Goal: Task Accomplishment & Management: Manage account settings

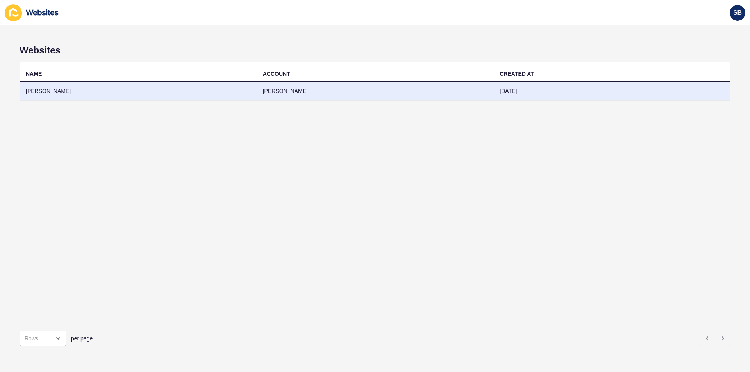
click at [510, 89] on td "[DATE]" at bounding box center [611, 91] width 237 height 19
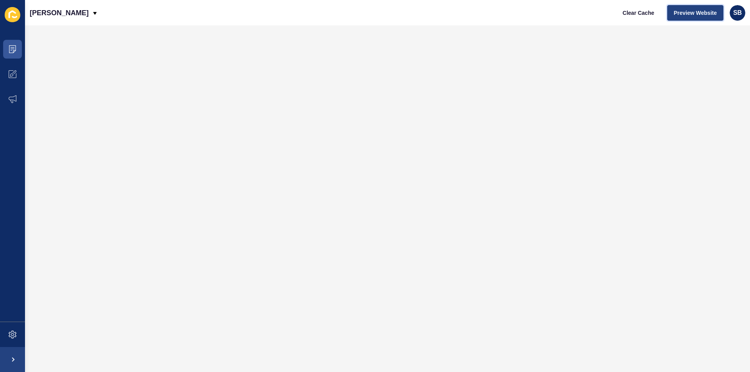
click at [697, 12] on span "Preview Website" at bounding box center [695, 13] width 43 height 8
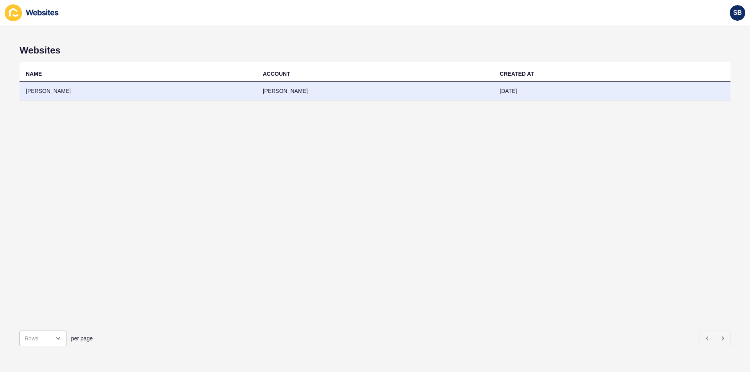
click at [71, 91] on td "[PERSON_NAME]" at bounding box center [138, 91] width 237 height 19
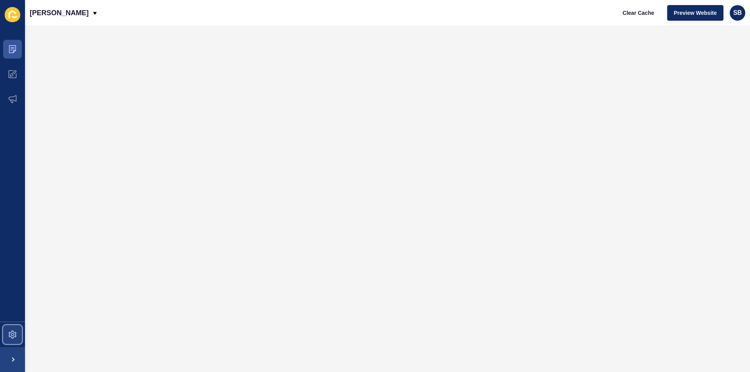
click at [12, 335] on icon at bounding box center [13, 335] width 8 height 8
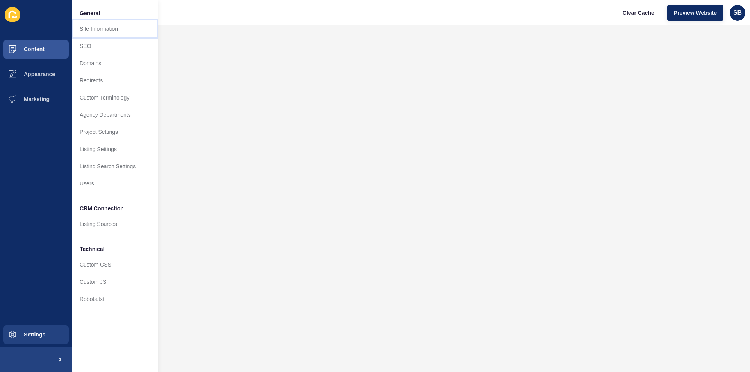
click at [113, 30] on link "Site Information" at bounding box center [115, 28] width 86 height 17
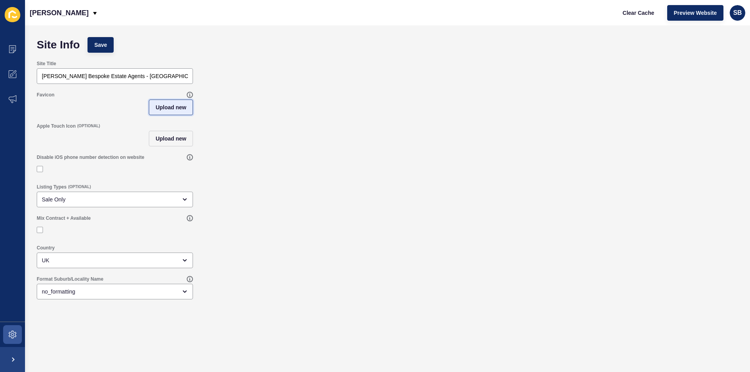
click at [179, 105] on span "Upload new" at bounding box center [170, 107] width 31 height 8
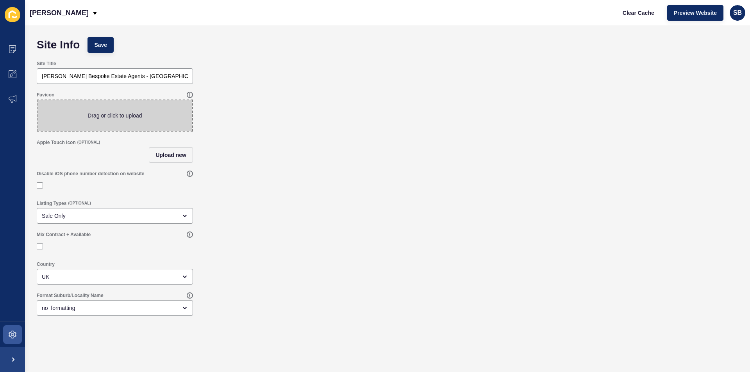
click at [166, 114] on span at bounding box center [114, 115] width 155 height 30
click at [37, 100] on input "Drag or click to upload" at bounding box center [37, 100] width 0 height 0
type input "C:\fakepath\Flavicon V.png"
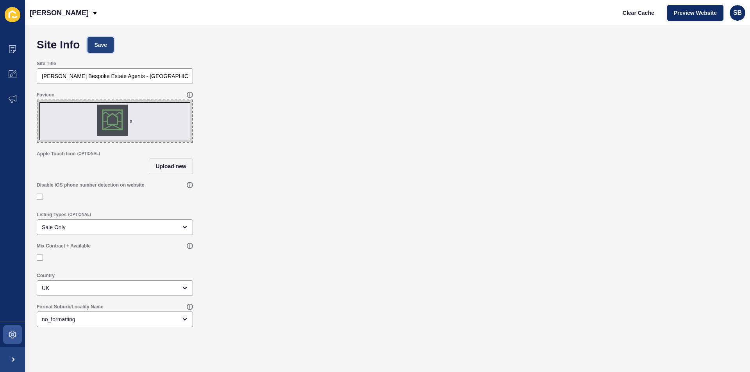
click at [106, 44] on span "Save" at bounding box center [100, 45] width 13 height 8
click at [665, 7] on div "Clear Cache Preview Website SB" at bounding box center [680, 13] width 135 height 22
click at [647, 11] on span "Clear Cache" at bounding box center [638, 13] width 32 height 8
click at [173, 77] on input "Bennet Samways Bespoke Estate Agents - Ashbourne & Derbyshire Dales" at bounding box center [115, 76] width 146 height 8
click at [180, 74] on input "Bennet Samways Bespoke Estate Agents - Ashbourne & Derbyshire Dales" at bounding box center [115, 76] width 146 height 8
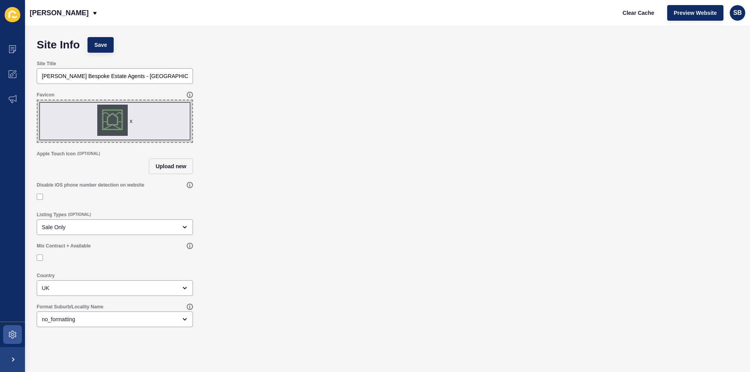
click at [453, 47] on div "Site Info Save" at bounding box center [387, 44] width 709 height 23
click at [101, 42] on span "Save" at bounding box center [100, 45] width 13 height 8
click at [167, 69] on div "Bennet Samways Bespoke Estate Agents - Ashbourne & Derbyshire Dales" at bounding box center [115, 76] width 156 height 16
type input "Bennet Samways Bespoke Estate Agents - Ashbourne, Derbyshire & Staffordshire"
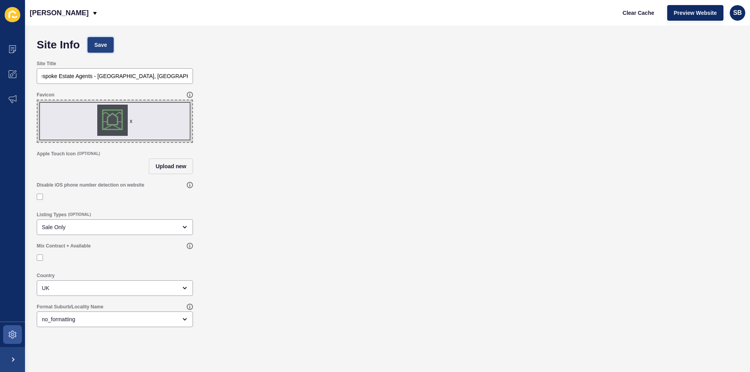
click at [106, 39] on button "Save" at bounding box center [100, 45] width 26 height 16
click at [709, 7] on button "Preview Website" at bounding box center [695, 13] width 56 height 16
